Goal: Task Accomplishment & Management: Complete application form

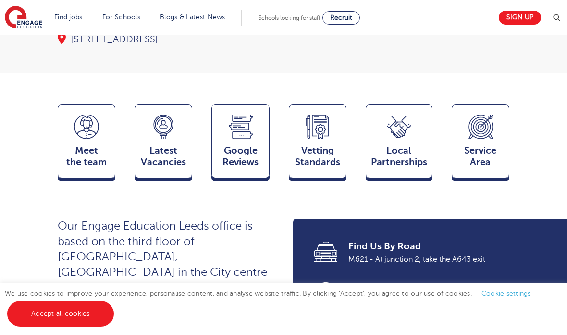
scroll to position [266, 0]
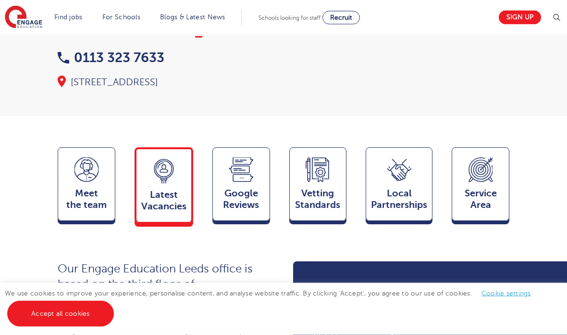
click at [174, 159] on icon at bounding box center [164, 171] width 24 height 25
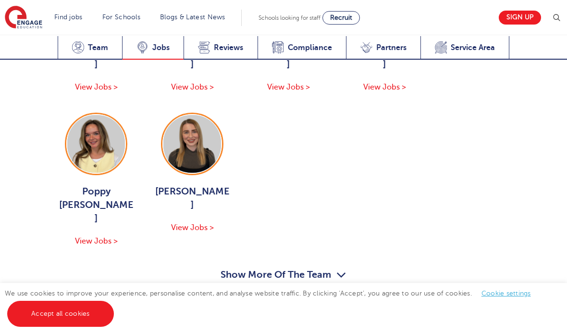
scroll to position [1603, 0]
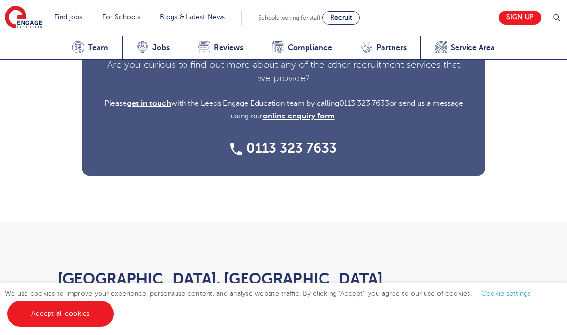
scroll to position [3371, 0]
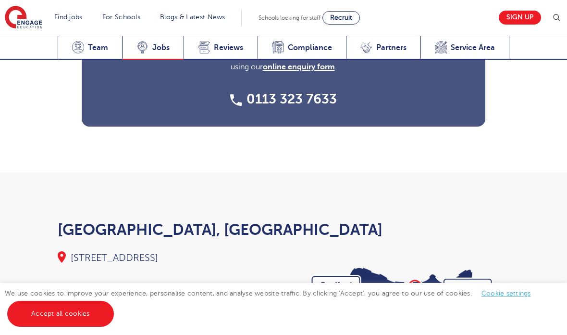
click at [168, 43] on span "Jobs" at bounding box center [160, 48] width 17 height 10
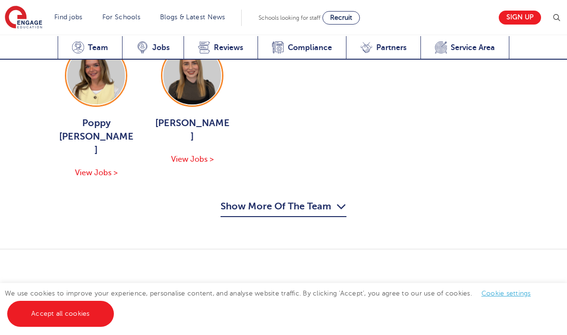
scroll to position [1526, 0]
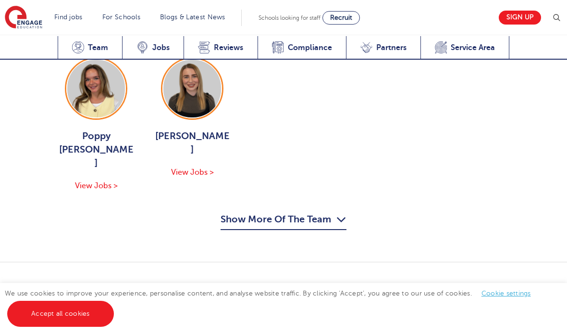
click at [482, 314] on link "View Vacancies in Leeds" at bounding box center [433, 326] width 151 height 25
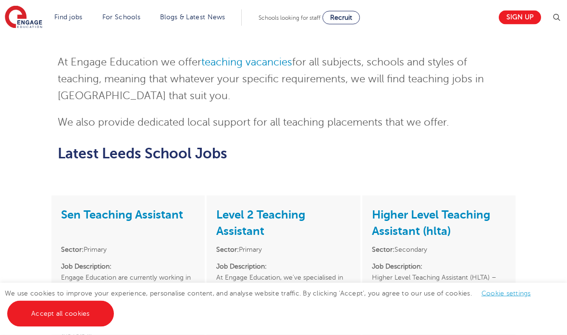
scroll to position [1285, 0]
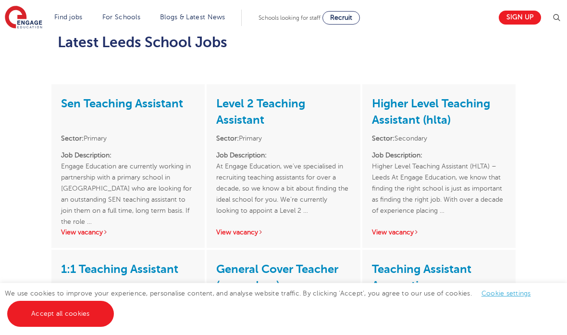
click at [83, 186] on div "Sen Teaching Assistant Sector: Primary Job Description: Engage Education are cu…" at bounding box center [127, 165] width 153 height 163
click at [88, 228] on link "View vacancy" at bounding box center [84, 231] width 47 height 7
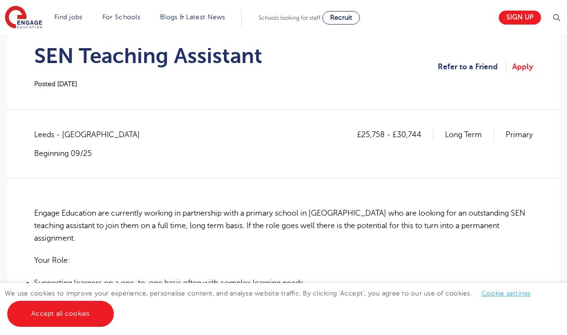
scroll to position [98, 0]
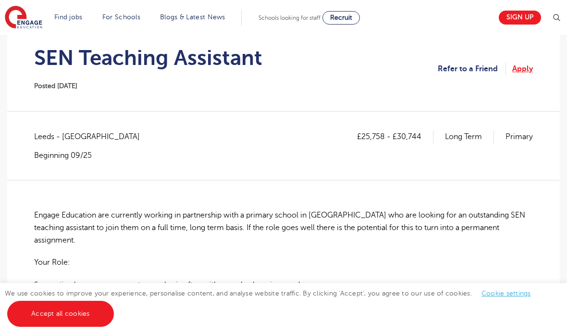
click at [523, 70] on link "Apply" at bounding box center [523, 69] width 21 height 13
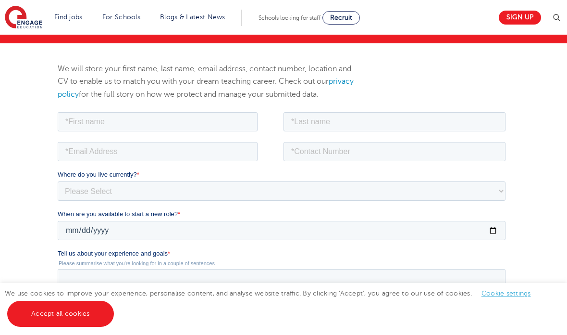
scroll to position [96, 0]
click at [166, 118] on input "text" at bounding box center [158, 121] width 200 height 19
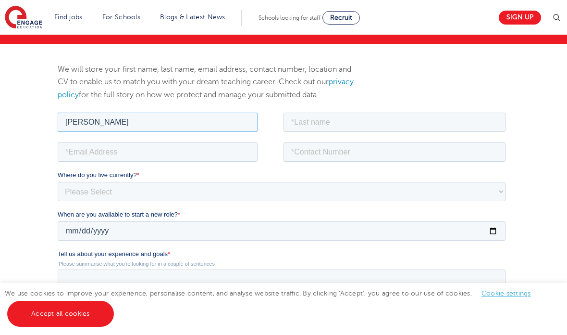
type input "Phoebe"
click at [327, 124] on input "text" at bounding box center [395, 121] width 222 height 19
type input "Sanders"
click at [129, 155] on input "email" at bounding box center [158, 151] width 200 height 19
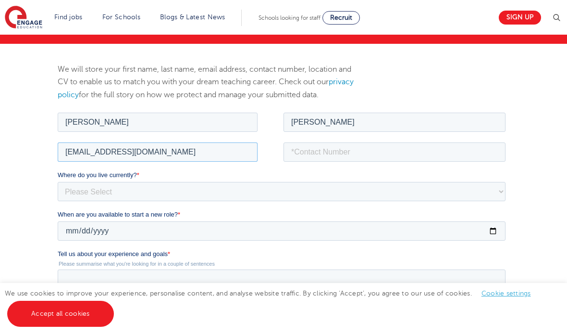
click at [74, 151] on input "phebejsanders@gmail.com" at bounding box center [158, 151] width 200 height 19
type input "phoebejsanders@gmail.com"
click at [312, 153] on input "tel" at bounding box center [395, 151] width 222 height 19
type input "07538973740"
click at [353, 188] on select "Please Select UK Canada Ireland Australia New Zealand Europe USA South Africa J…" at bounding box center [282, 190] width 448 height 19
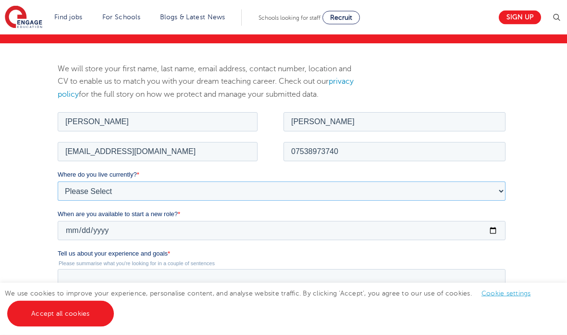
select select "UK"
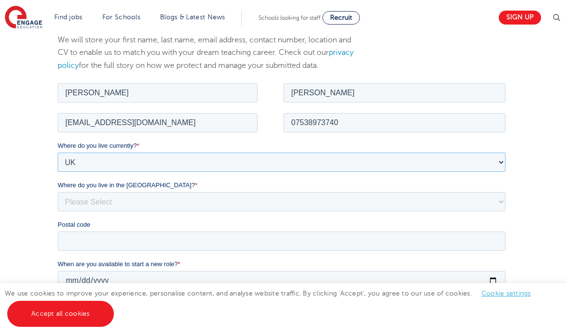
scroll to position [126, 0]
click at [126, 197] on select "Please Select Overseas Barnsley Bedfordshire Berkshire Bournemouth Bracknell Fo…" at bounding box center [282, 200] width 448 height 19
select select "Derbyshire"
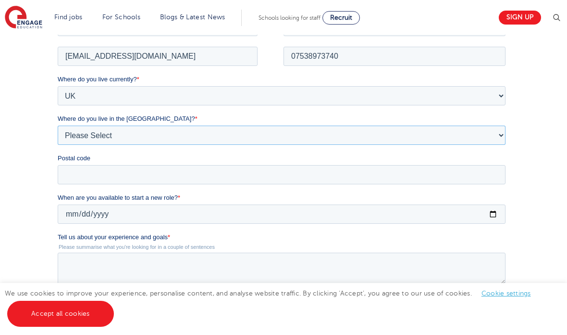
scroll to position [192, 0]
click at [100, 171] on input "Postal code" at bounding box center [282, 173] width 448 height 19
type input "DE56 0HN"
click at [73, 214] on input "2025-08-22" at bounding box center [282, 212] width 448 height 19
type input "2025-10-01"
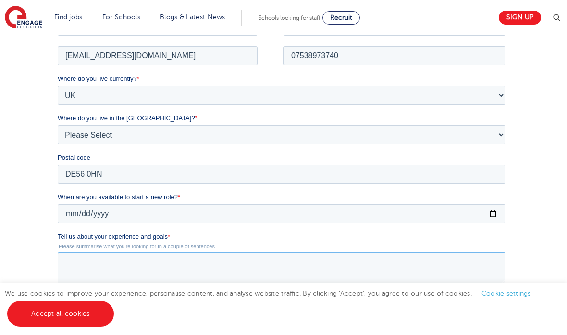
click at [65, 258] on textarea "Tell us about your experience and goals *" at bounding box center [282, 267] width 448 height 32
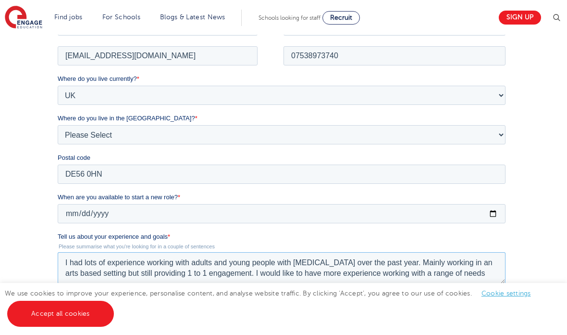
scroll to position [5, 0]
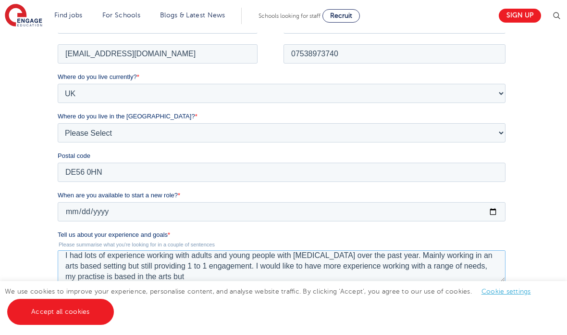
type textarea "I had lots of experience working with adults and young people with learning dis…"
click at [313, 214] on input "2025-10-01" at bounding box center [282, 210] width 448 height 19
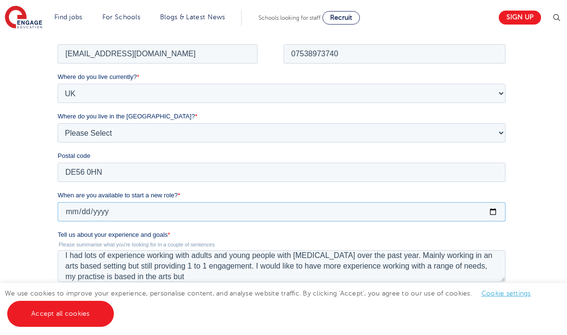
type input "2025-10-02"
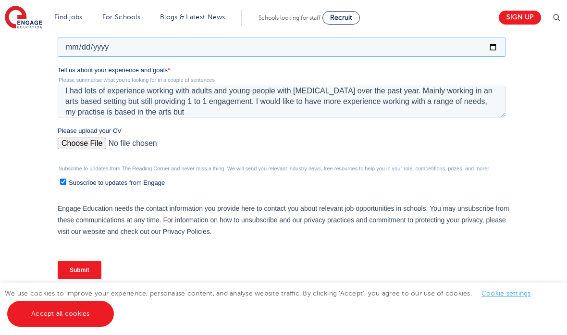
scroll to position [377, 0]
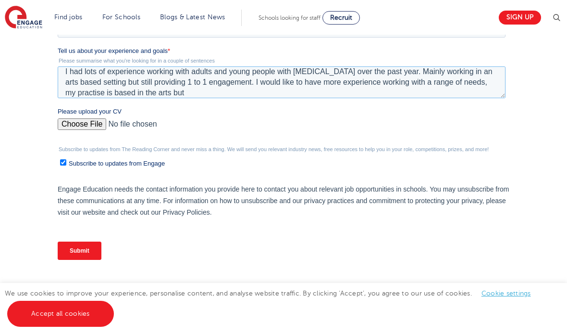
drag, startPoint x: 313, startPoint y: 31, endPoint x: 215, endPoint y: 96, distance: 116.6
click at [215, 95] on textarea "I had lots of experience working with adults and young people with learning dis…" at bounding box center [282, 82] width 448 height 32
click at [215, 96] on textarea "I had lots of experience working with adults and young people with learning dis…" at bounding box center [282, 82] width 448 height 32
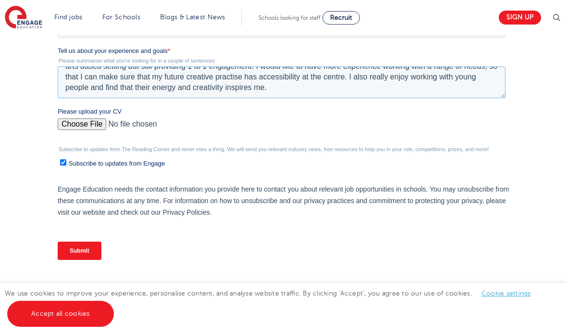
scroll to position [377, 0]
type textarea "I had lots of experience working with adults and young people with learning dis…"
click at [83, 126] on input "Please upload your CV" at bounding box center [282, 128] width 448 height 19
type input "C:\fakepath\Professional CV .docx"
drag, startPoint x: 83, startPoint y: 126, endPoint x: 109, endPoint y: 128, distance: 25.6
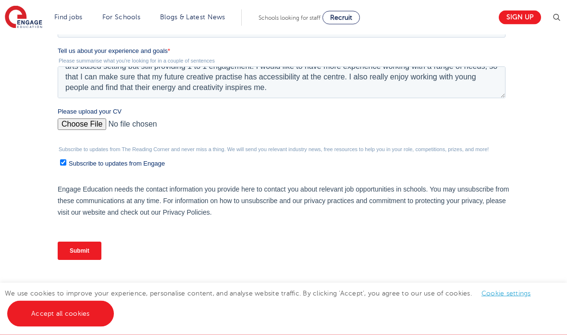
click at [109, 128] on input "Please upload your CV" at bounding box center [282, 128] width 448 height 19
drag, startPoint x: 109, startPoint y: 128, endPoint x: 129, endPoint y: 128, distance: 20.7
drag, startPoint x: 150, startPoint y: 130, endPoint x: 199, endPoint y: 138, distance: 49.6
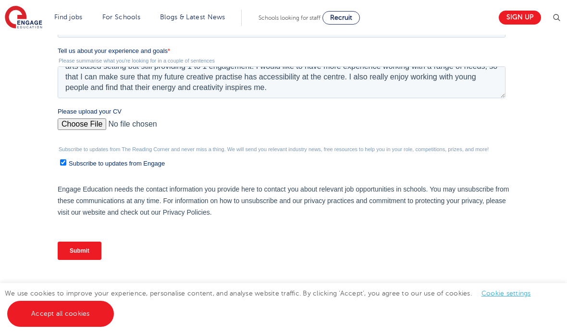
drag, startPoint x: 199, startPoint y: 138, endPoint x: 160, endPoint y: 127, distance: 40.4
drag, startPoint x: 70, startPoint y: 122, endPoint x: 75, endPoint y: 123, distance: 5.4
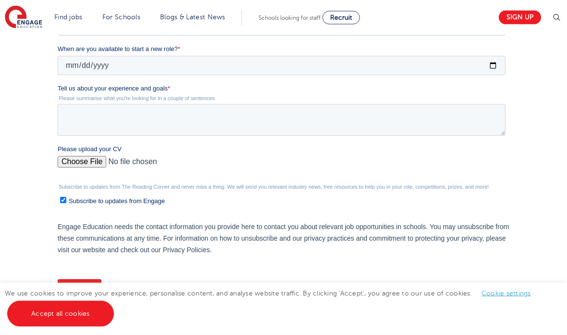
scroll to position [261, 0]
drag, startPoint x: 58, startPoint y: -55, endPoint x: 81, endPoint y: 115, distance: 171.8
click at [81, 115] on textarea "Tell us about your experience and goals *" at bounding box center [282, 120] width 448 height 32
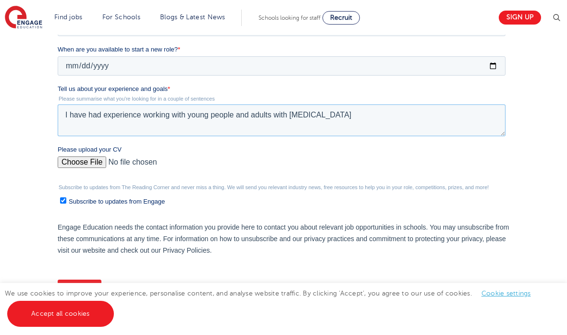
drag, startPoint x: 81, startPoint y: 116, endPoint x: 64, endPoint y: 118, distance: 17.4
click at [64, 118] on textarea "I have had experience working with young people and adults with learning disabi…" at bounding box center [282, 120] width 448 height 32
type textarea "I have had experience working with young people and adults with learning disabi…"
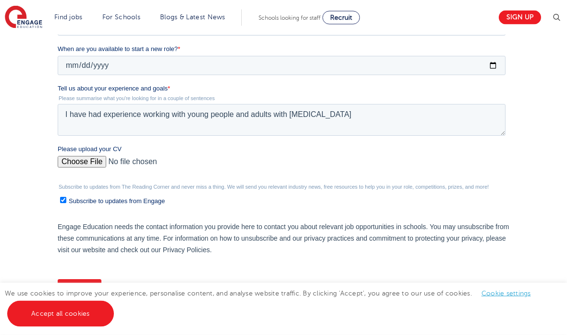
drag, startPoint x: 64, startPoint y: 118, endPoint x: 228, endPoint y: 36, distance: 184.1
click at [236, 34] on form "Job Position Job Sector Job ID Job Number Job Owner Where do you live currently…" at bounding box center [284, 126] width 452 height 360
drag, startPoint x: 228, startPoint y: 36, endPoint x: 358, endPoint y: 116, distance: 152.9
click at [358, 116] on textarea "I have had experience working with young people and adults with learning disabi…" at bounding box center [282, 120] width 448 height 32
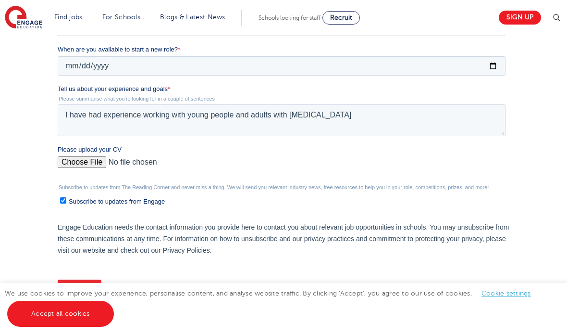
drag, startPoint x: 358, startPoint y: 116, endPoint x: 259, endPoint y: 42, distance: 124.0
click at [259, 42] on form "Job Position Job Sector Job ID Job Number Job Owner Where do you live currently…" at bounding box center [284, 126] width 452 height 360
click at [339, 116] on textarea "I have had experience working with young people and adults with learning disabi…" at bounding box center [282, 120] width 448 height 32
click at [331, 116] on textarea "I have had experience working with young people and adults with learning disabi…" at bounding box center [282, 120] width 448 height 32
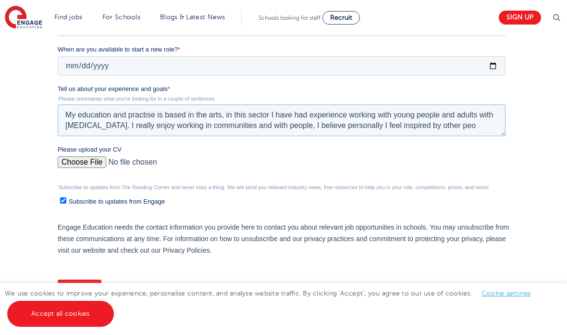
scroll to position [5, 0]
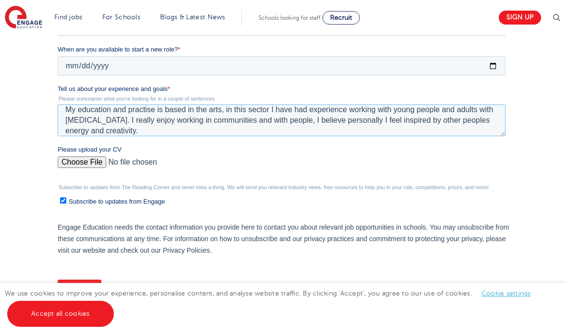
click at [350, 124] on textarea "My education and practise is based in the arts, in this sector I have had exper…" at bounding box center [282, 120] width 448 height 32
drag, startPoint x: 350, startPoint y: 124, endPoint x: 174, endPoint y: 136, distance: 176.4
click at [174, 136] on textarea "My education and practise is based in the arts, in this sector I have had exper…" at bounding box center [282, 120] width 448 height 32
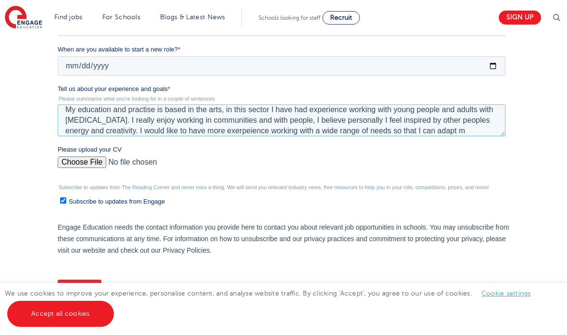
scroll to position [21, 0]
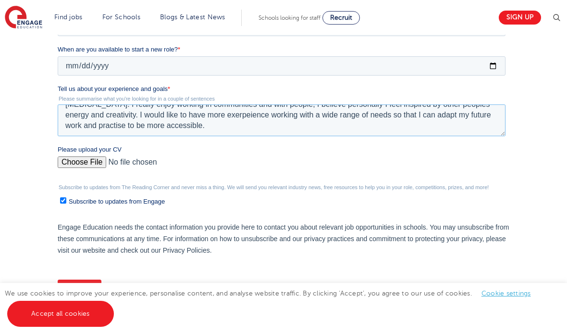
click at [284, 116] on textarea "My education and practise is based in the arts, in this sector I have had exper…" at bounding box center [282, 120] width 448 height 32
click at [235, 134] on textarea "My education and practise is based in the arts, in this sector I have had exper…" at bounding box center [282, 120] width 448 height 32
click at [217, 127] on textarea "My education and practise is based in the arts, in this sector I have had exper…" at bounding box center [282, 120] width 448 height 32
click at [279, 118] on textarea "My education and practise is based in the arts, in this sector I have had exper…" at bounding box center [282, 120] width 448 height 32
click at [321, 118] on textarea "My education and practise is based in the arts, in this sector I have had exper…" at bounding box center [282, 120] width 448 height 32
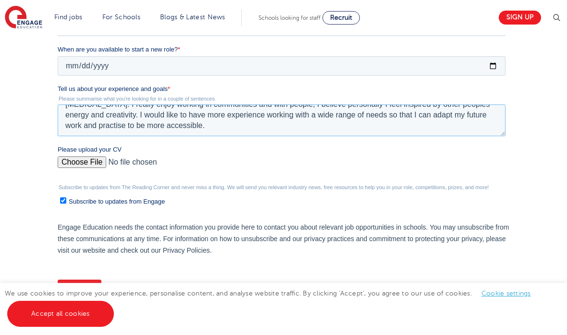
click at [130, 122] on textarea "My education and practise is based in the arts, in this sector I have had exper…" at bounding box center [282, 120] width 448 height 32
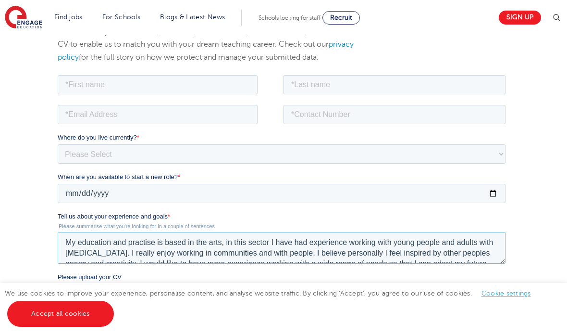
scroll to position [114, 0]
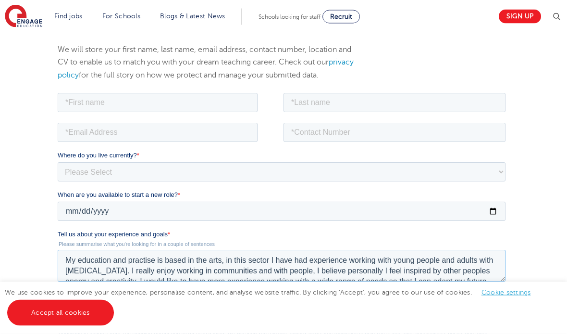
type textarea "My education and practise is based in the arts, in this sector I have had exper…"
drag, startPoint x: 130, startPoint y: 267, endPoint x: 167, endPoint y: 101, distance: 170.3
click at [167, 101] on input "text" at bounding box center [158, 102] width 200 height 19
type input "p"
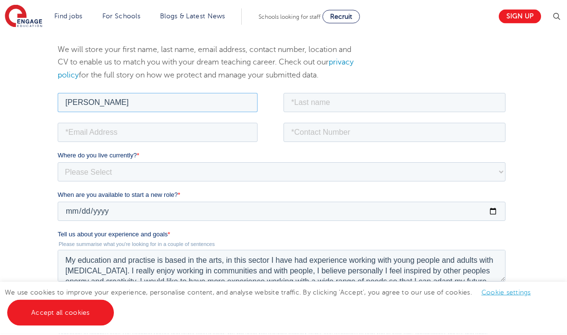
type input "Phoebe"
drag, startPoint x: 167, startPoint y: 101, endPoint x: 412, endPoint y: 98, distance: 245.3
click at [412, 98] on input "text" at bounding box center [395, 102] width 222 height 19
type input "P"
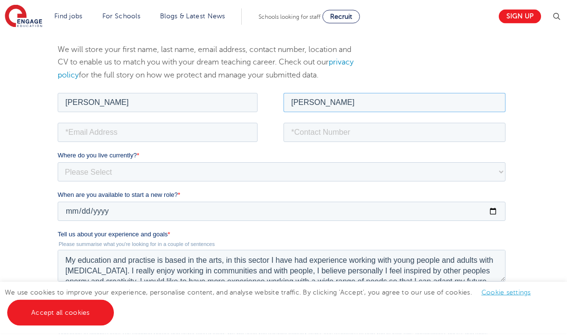
type input "Sanders"
drag, startPoint x: 412, startPoint y: 98, endPoint x: 185, endPoint y: 132, distance: 229.5
click at [185, 131] on input "email" at bounding box center [158, 132] width 200 height 19
click at [185, 132] on input "email" at bounding box center [158, 132] width 200 height 19
type input "phoebejsanders@gmail.com"
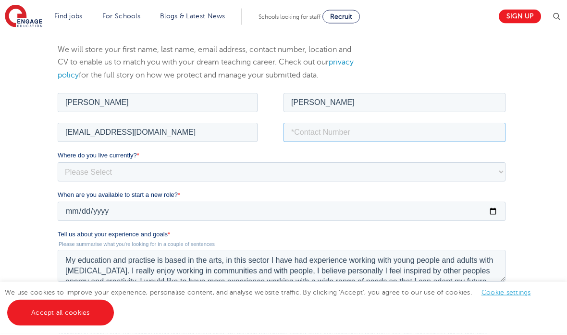
drag, startPoint x: 185, startPoint y: 132, endPoint x: 344, endPoint y: 138, distance: 159.3
click at [344, 138] on input "tel" at bounding box center [395, 132] width 222 height 19
type input "07538973740"
drag, startPoint x: 344, startPoint y: 138, endPoint x: 277, endPoint y: 157, distance: 69.6
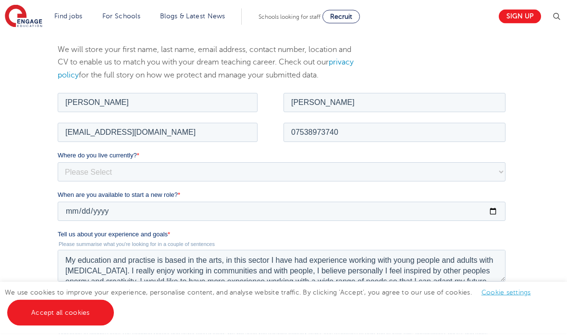
click at [277, 157] on label "Where do you live currently? *" at bounding box center [284, 156] width 452 height 10
click at [277, 162] on select "Please Select UK Canada Ireland Australia New Zealand Europe USA South Africa J…" at bounding box center [282, 171] width 448 height 19
click at [277, 157] on label "Where do you live currently? *" at bounding box center [284, 156] width 452 height 10
click at [277, 162] on select "Please Select UK Canada Ireland Australia New Zealand Europe USA South Africa J…" at bounding box center [282, 171] width 448 height 19
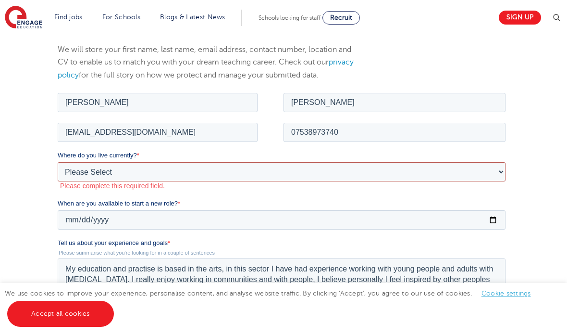
select select "UK"
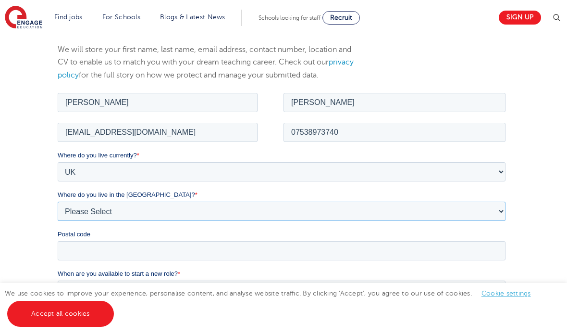
click at [134, 212] on select "Please Select Overseas Barnsley Bedfordshire Berkshire Bournemouth Bracknell Fo…" at bounding box center [282, 210] width 448 height 19
select select "Derbyshire"
drag, startPoint x: 277, startPoint y: 157, endPoint x: 146, endPoint y: 259, distance: 166.6
click at [146, 259] on input "Postal code" at bounding box center [282, 249] width 448 height 19
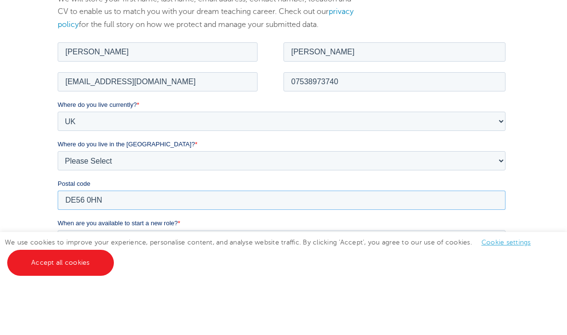
type input "DE56 0HN"
drag, startPoint x: 146, startPoint y: 208, endPoint x: 126, endPoint y: 245, distance: 41.5
click at [126, 245] on input "2025-08-22" at bounding box center [282, 238] width 448 height 19
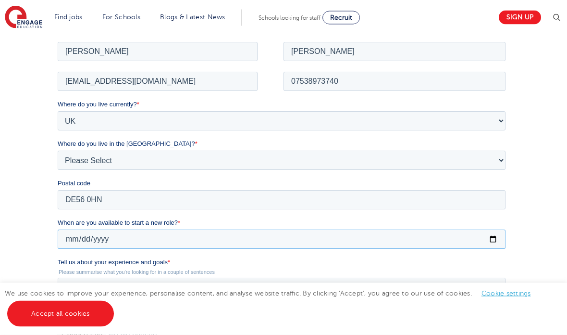
drag, startPoint x: 126, startPoint y: 245, endPoint x: 205, endPoint y: 245, distance: 78.9
click at [204, 245] on input "2025-08-22" at bounding box center [282, 238] width 448 height 19
click at [205, 245] on input "2025-08-22" at bounding box center [282, 238] width 448 height 19
drag, startPoint x: 147, startPoint y: 205, endPoint x: 364, endPoint y: 33, distance: 277.6
click at [364, 33] on section "Find jobs All vacancies We have one of the UK's largest database. and with hund…" at bounding box center [249, 17] width 489 height 35
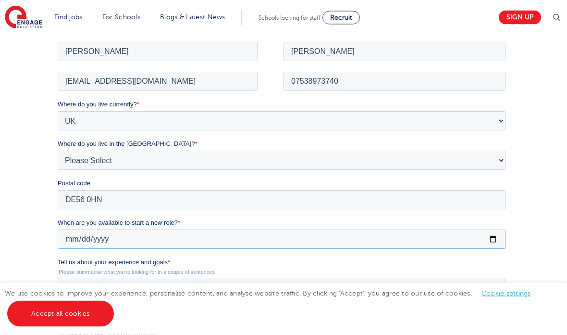
drag, startPoint x: 422, startPoint y: 73, endPoint x: 285, endPoint y: 237, distance: 214.4
click at [284, 237] on input "2025-08-22" at bounding box center [282, 238] width 448 height 19
click at [285, 237] on input "2025-08-22" at bounding box center [282, 238] width 448 height 19
click at [290, 248] on input "2025-08-22" at bounding box center [282, 238] width 448 height 19
type input "2025-10-02"
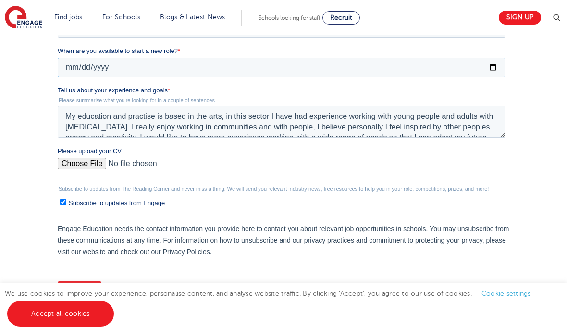
scroll to position [339, 0]
drag, startPoint x: 290, startPoint y: 76, endPoint x: 94, endPoint y: 164, distance: 215.2
click at [94, 164] on input "Please upload your CV" at bounding box center [282, 166] width 448 height 19
drag, startPoint x: 94, startPoint y: 164, endPoint x: 88, endPoint y: 165, distance: 5.4
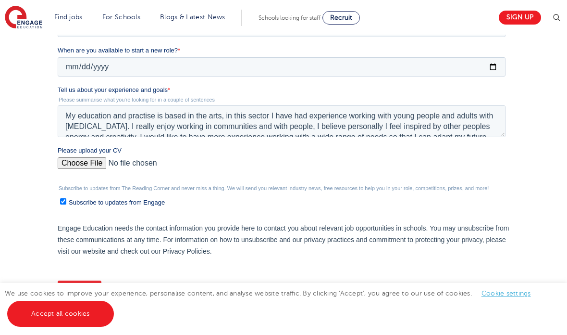
click at [88, 165] on input "Please upload your CV" at bounding box center [282, 166] width 448 height 19
click at [75, 162] on input "Please upload your CV" at bounding box center [282, 166] width 448 height 19
type input "C:\fakepath\ Professional CV 2025.pdf"
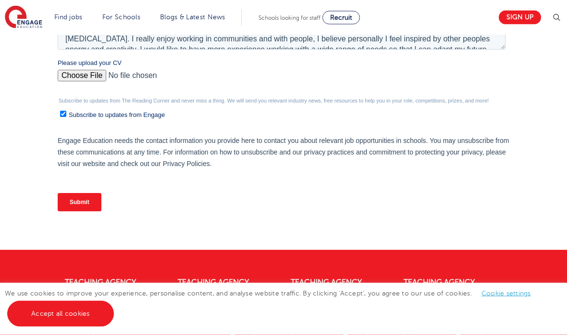
scroll to position [426, 0]
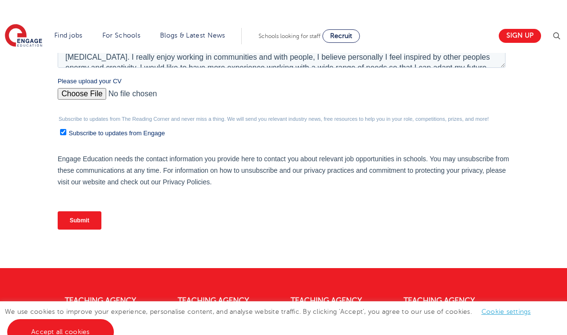
click at [71, 221] on input "Submit" at bounding box center [80, 220] width 44 height 18
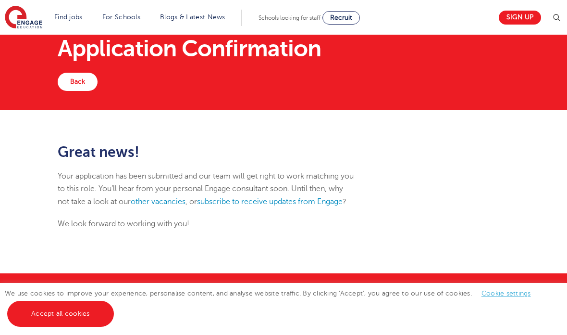
scroll to position [53, 0]
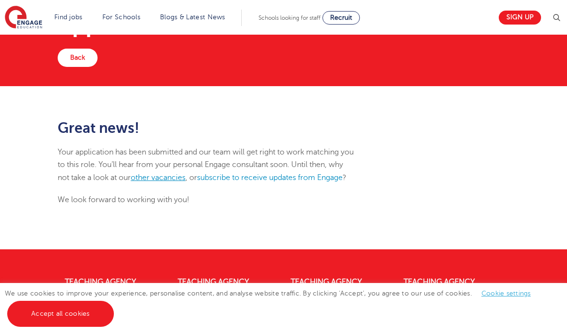
click at [165, 180] on link "other vacancies" at bounding box center [158, 177] width 55 height 9
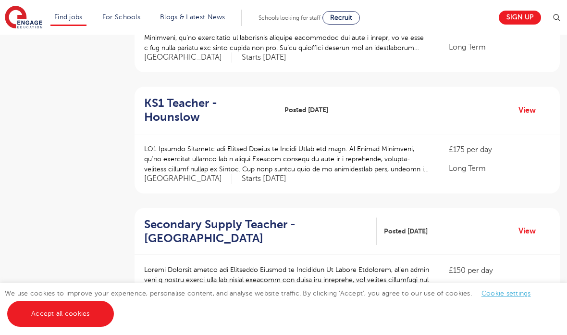
scroll to position [902, 0]
